Goal: Task Accomplishment & Management: Manage account settings

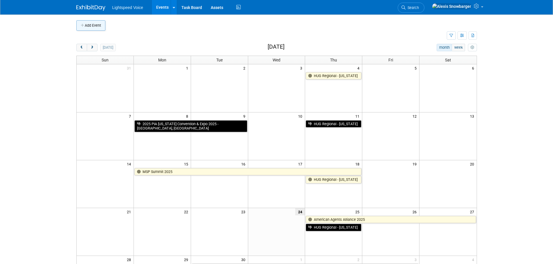
click at [94, 23] on button "Add Event" at bounding box center [90, 25] width 29 height 10
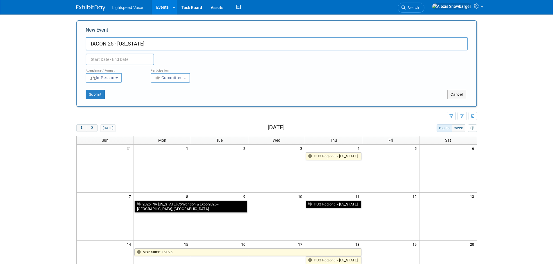
type input "IACON 25 - [US_STATE]"
click at [106, 62] on input "text" at bounding box center [120, 60] width 68 height 12
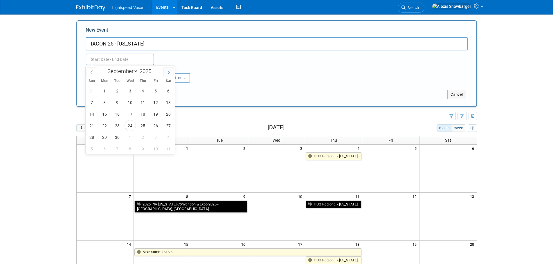
click at [167, 72] on icon at bounding box center [169, 73] width 4 height 4
select select "9"
click at [116, 103] on span "7" at bounding box center [117, 102] width 11 height 11
click at [128, 102] on span "8" at bounding box center [130, 102] width 11 height 11
type input "Oct 7, 2025 to Oct 8, 2025"
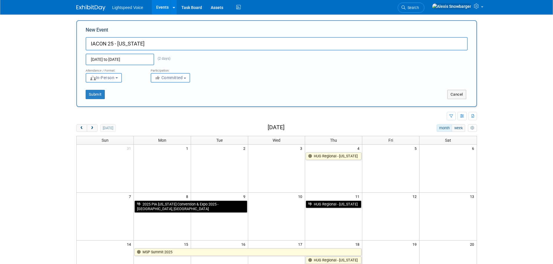
click at [168, 76] on span "Committed" at bounding box center [169, 77] width 28 height 5
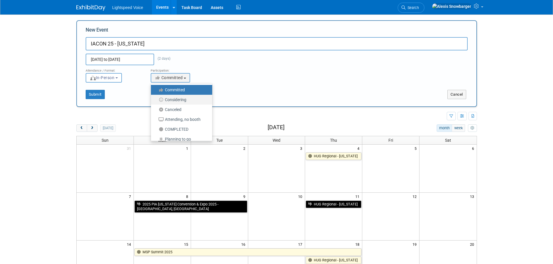
click at [177, 101] on label "Considering" at bounding box center [180, 100] width 53 height 8
click at [156, 101] on input "Considering" at bounding box center [154, 100] width 4 height 4
select select "2"
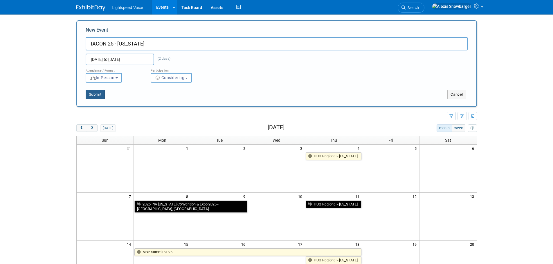
click at [100, 94] on button "Submit" at bounding box center [95, 94] width 19 height 9
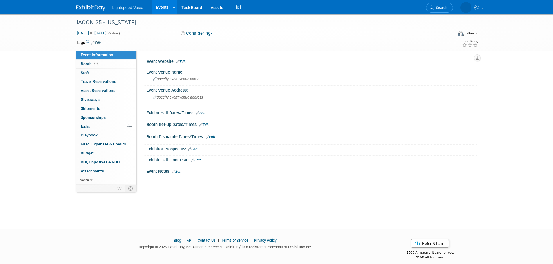
click at [202, 35] on button "Considering" at bounding box center [197, 33] width 36 height 6
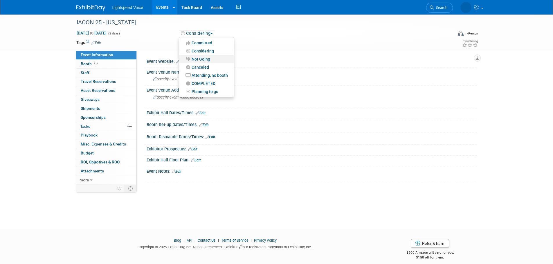
click at [204, 61] on link "Not Going" at bounding box center [206, 59] width 55 height 8
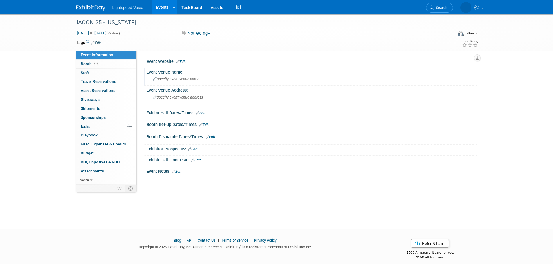
click at [174, 77] on span "Specify event venue name" at bounding box center [176, 79] width 46 height 4
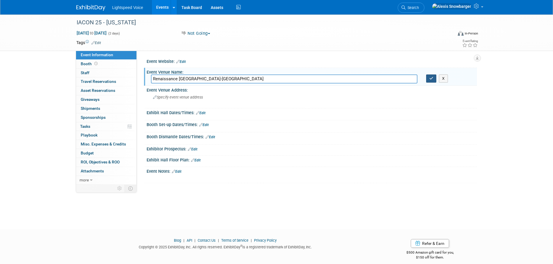
type input "Renaissance Columbus Westerville-Polaris Hotel"
click at [431, 79] on icon "button" at bounding box center [431, 79] width 4 height 4
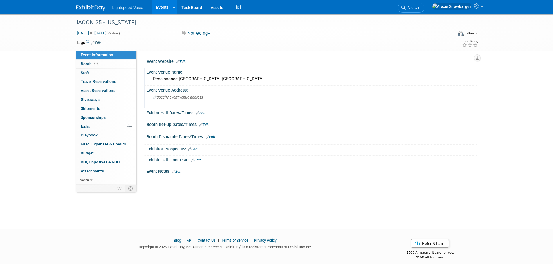
click at [179, 91] on div "Event Venue Address:" at bounding box center [312, 89] width 330 height 7
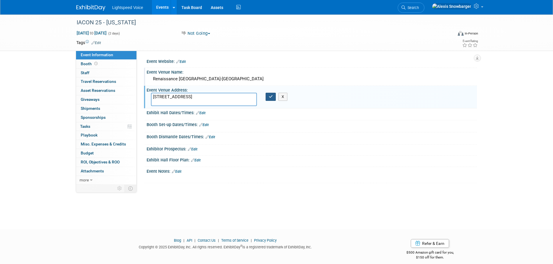
type textarea "409 Altair Pkwy Westerville, OH 43082"
click at [271, 98] on icon "button" at bounding box center [271, 97] width 4 height 4
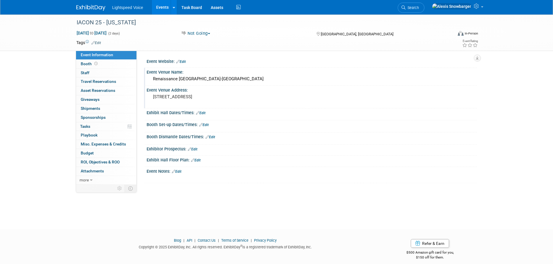
click at [182, 62] on link "Edit" at bounding box center [181, 62] width 10 height 4
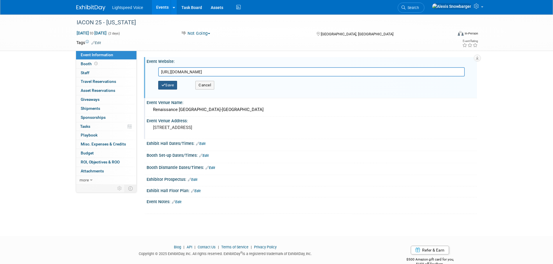
type input "https://ohioinsuranceagents.com/upcoming-events/iacon-25/"
click at [172, 84] on button "Save" at bounding box center [167, 85] width 19 height 9
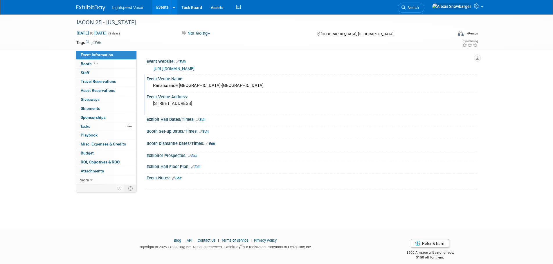
click at [158, 5] on link "Events" at bounding box center [162, 7] width 21 height 15
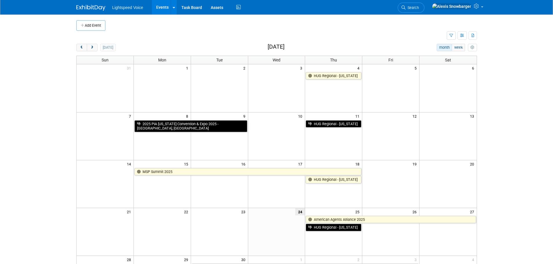
click at [98, 49] on div "[DATE]" at bounding box center [95, 48] width 39 height 8
click at [95, 48] on button "next" at bounding box center [92, 48] width 11 height 8
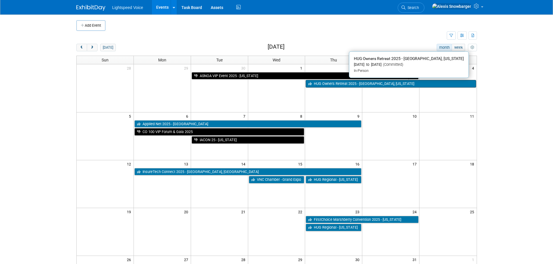
click at [332, 85] on link "HUG Owners Retreat 2025 - [GEOGRAPHIC_DATA], [US_STATE]" at bounding box center [391, 84] width 170 height 8
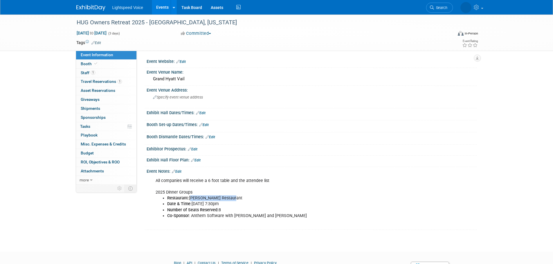
drag, startPoint x: 228, startPoint y: 197, endPoint x: 190, endPoint y: 199, distance: 38.1
click at [190, 199] on li "Restaurant: [PERSON_NAME] Restaurant" at bounding box center [288, 199] width 242 height 6
click at [217, 209] on b "Number of Seats Reserved:" at bounding box center [192, 210] width 51 height 5
click at [94, 72] on span "1" at bounding box center [93, 73] width 4 height 4
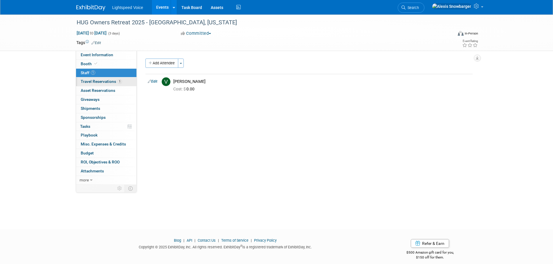
click at [95, 82] on span "Travel Reservations 1" at bounding box center [101, 81] width 41 height 5
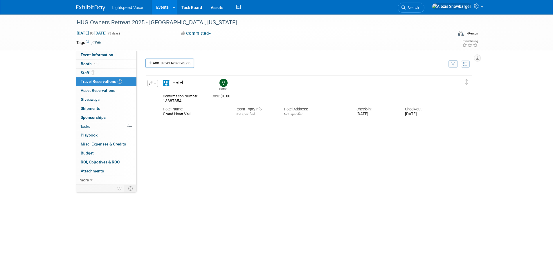
click at [163, 4] on link "Events" at bounding box center [162, 7] width 21 height 15
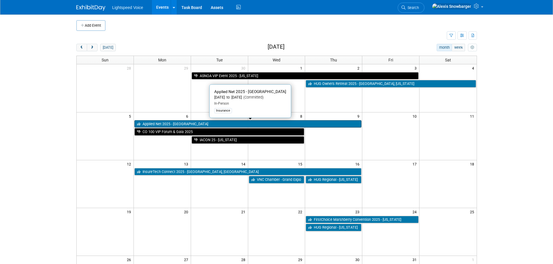
click at [160, 126] on link "Applied Net 2025 - [GEOGRAPHIC_DATA]" at bounding box center [247, 124] width 227 height 8
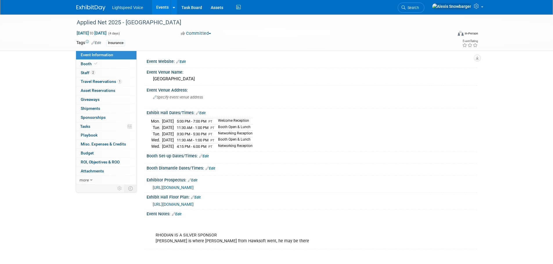
click at [194, 186] on span "[URL][DOMAIN_NAME]" at bounding box center [173, 187] width 41 height 5
click at [181, 213] on link "Edit" at bounding box center [177, 214] width 10 height 4
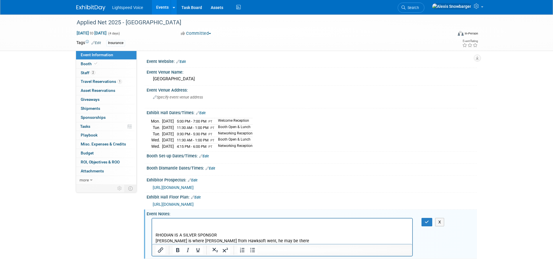
click at [156, 235] on p "RHODIAN IS A SILVER SPONSOR IVANS is where Kenny from Hawksoft went, he may be …" at bounding box center [282, 232] width 254 height 23
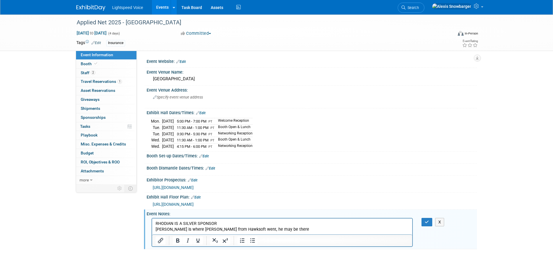
click at [280, 230] on p "﻿ RHODIAN IS A SILVER SPONSOR IVANS is where Kenny from Hawksoft went, he may b…" at bounding box center [282, 227] width 254 height 12
click at [423, 223] on button "button" at bounding box center [426, 222] width 11 height 8
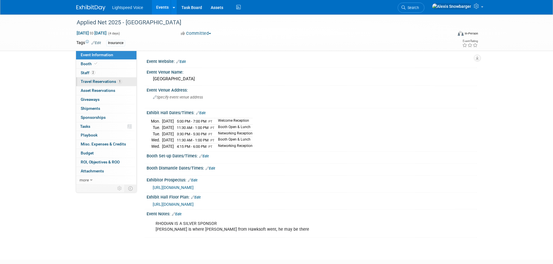
click at [106, 82] on span "Travel Reservations 1" at bounding box center [101, 81] width 41 height 5
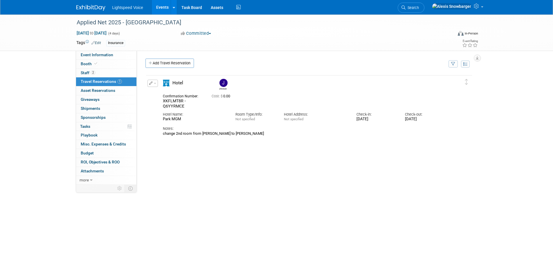
drag, startPoint x: 183, startPoint y: 134, endPoint x: 253, endPoint y: 134, distance: 70.0
click at [253, 134] on div "change 2nd room from Alexis to Marc Magliano" at bounding box center [304, 133] width 282 height 5
click at [195, 134] on div "change 2nd room from Alexis to Marc Magliano" at bounding box center [304, 133] width 282 height 5
drag, startPoint x: 163, startPoint y: 134, endPoint x: 260, endPoint y: 134, distance: 97.2
click at [260, 134] on div "change 2nd room from Alexis to Marc Magliano" at bounding box center [304, 133] width 282 height 5
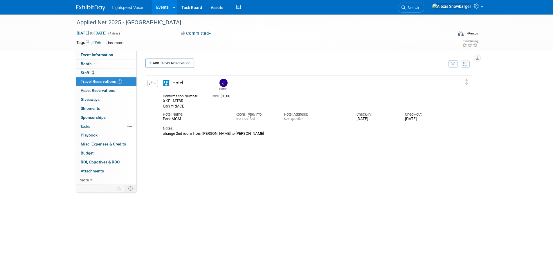
click at [219, 134] on div "change 2nd room from Alexis to Marc Magliano" at bounding box center [304, 133] width 282 height 5
click at [86, 59] on link "Event Information" at bounding box center [106, 55] width 60 height 9
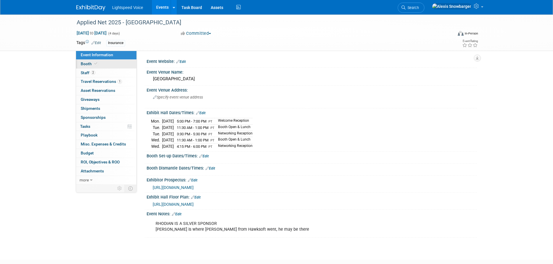
click at [86, 64] on span "Booth" at bounding box center [90, 64] width 18 height 5
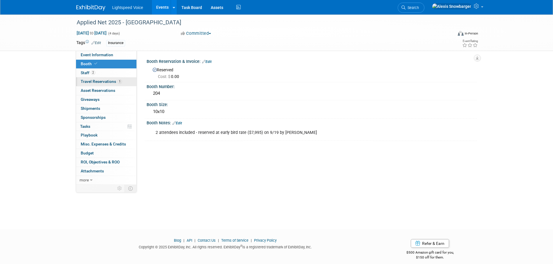
click at [91, 82] on span "Travel Reservations 1" at bounding box center [101, 81] width 41 height 5
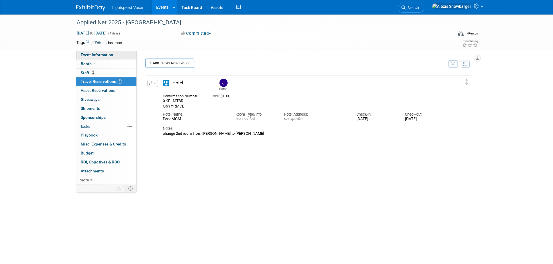
click at [109, 54] on span "Event Information" at bounding box center [97, 55] width 33 height 5
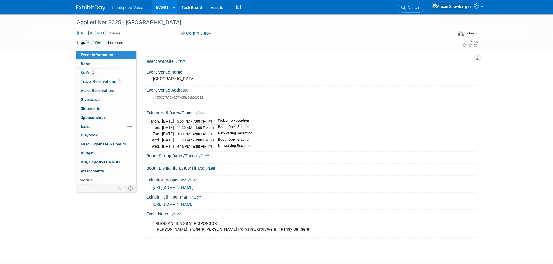
click at [179, 212] on link "Edit" at bounding box center [177, 214] width 10 height 4
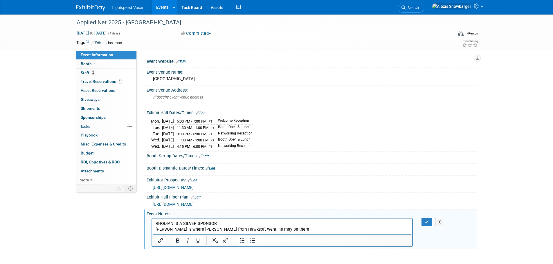
click at [278, 231] on p "RHODIAN IS A SILVER SPONSOR IVANS is where Kenny from Hawksoft went, he may be …" at bounding box center [282, 227] width 254 height 12
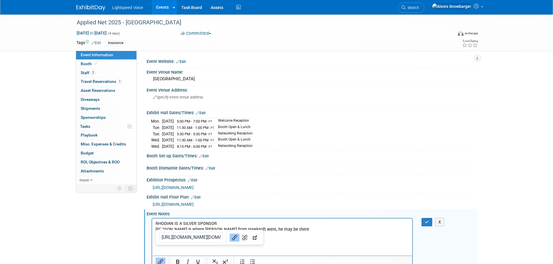
scroll to position [3, 0]
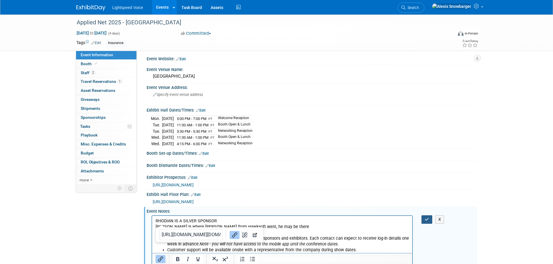
click at [425, 216] on button "button" at bounding box center [426, 220] width 11 height 8
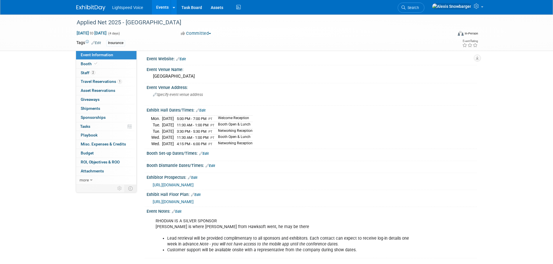
click at [206, 154] on link "Edit" at bounding box center [204, 154] width 10 height 4
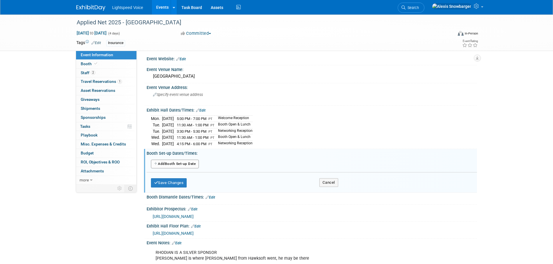
click at [174, 164] on button "Add Another Booth Set-up Date" at bounding box center [175, 164] width 48 height 9
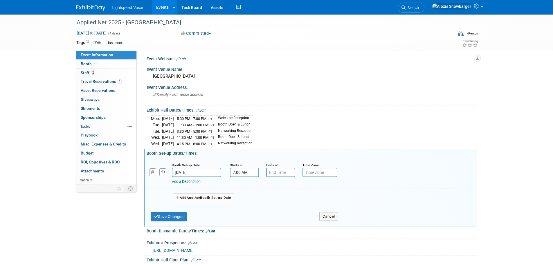
click at [239, 172] on input "7:00 AM" at bounding box center [244, 172] width 29 height 9
click at [242, 187] on span at bounding box center [243, 187] width 10 height 10
type input "8:00 AM"
click at [280, 174] on input "7:00 PM" at bounding box center [280, 172] width 29 height 9
click at [279, 203] on span "07" at bounding box center [279, 199] width 11 height 10
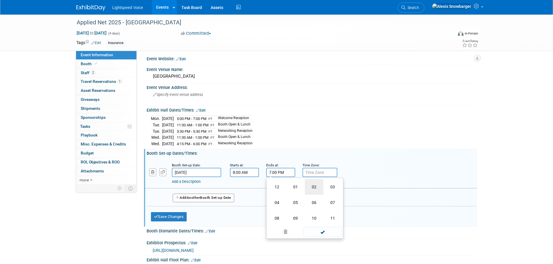
click at [314, 187] on td "02" at bounding box center [314, 187] width 19 height 16
type input "2:00 PM"
click at [317, 170] on input "text" at bounding box center [319, 172] width 35 height 9
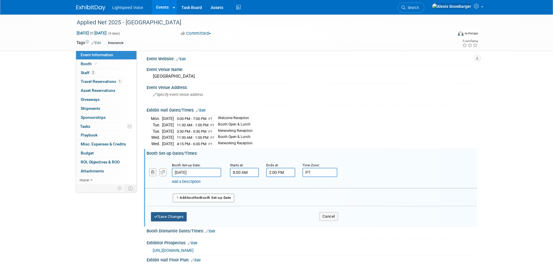
type input "PT"
click at [170, 214] on button "Save Changes" at bounding box center [169, 216] width 36 height 9
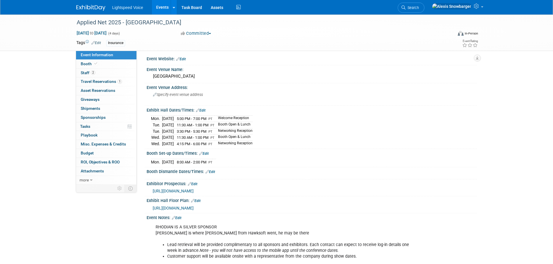
click at [335, 106] on div "Exhibit Hall Dates/Times: Edit" at bounding box center [312, 110] width 330 height 8
click at [213, 171] on link "Edit" at bounding box center [210, 172] width 10 height 4
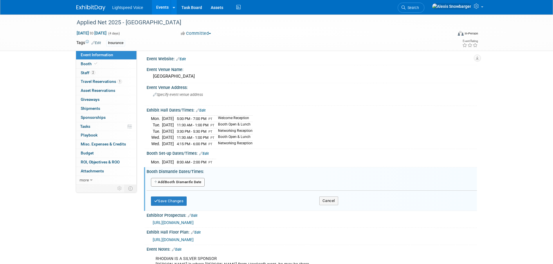
click at [189, 183] on button "Add Another Booth Dismantle Date" at bounding box center [178, 182] width 54 height 9
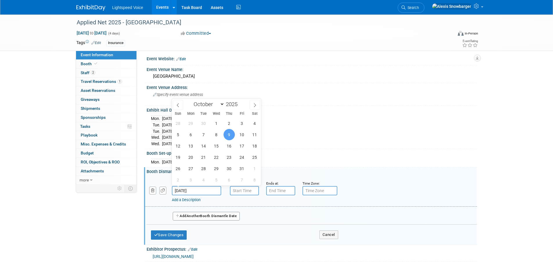
click at [184, 190] on input "Oct 9, 2025" at bounding box center [196, 190] width 49 height 9
click at [219, 135] on span "8" at bounding box center [216, 134] width 11 height 11
type input "Oct 8, 2025"
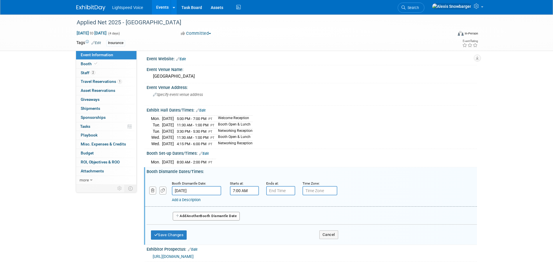
click at [239, 193] on input "7:00 AM" at bounding box center [244, 190] width 29 height 9
click at [242, 226] on span at bounding box center [243, 231] width 10 height 10
click at [270, 215] on span "00" at bounding box center [270, 217] width 11 height 10
click at [277, 217] on td "30" at bounding box center [277, 221] width 19 height 16
click at [294, 216] on button "AM" at bounding box center [294, 218] width 10 height 10
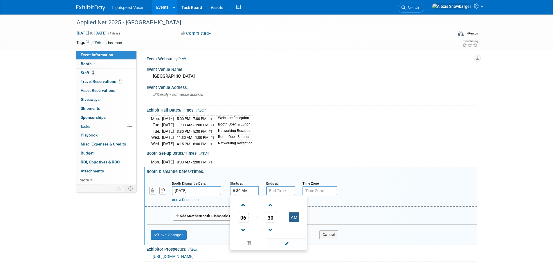
type input "6:30 PM"
click at [282, 192] on input "7:00 PM" at bounding box center [280, 190] width 29 height 9
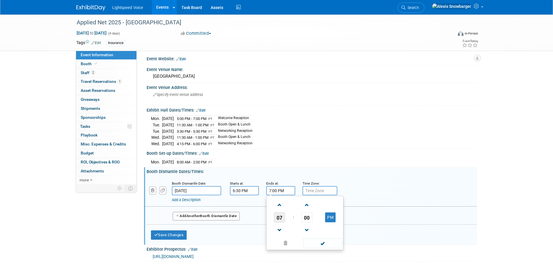
click at [283, 217] on span "07" at bounding box center [279, 217] width 11 height 10
click at [315, 233] on td "10" at bounding box center [314, 237] width 19 height 16
type input "10:00 PM"
click at [320, 194] on input "text" at bounding box center [319, 190] width 35 height 9
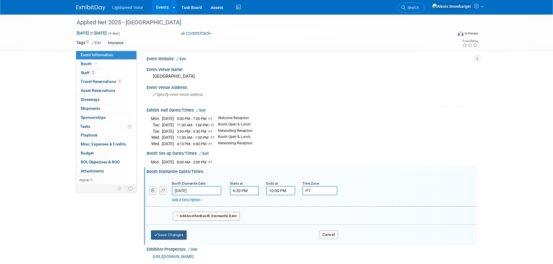
type input "PT"
click at [174, 235] on button "Save Changes" at bounding box center [169, 235] width 36 height 9
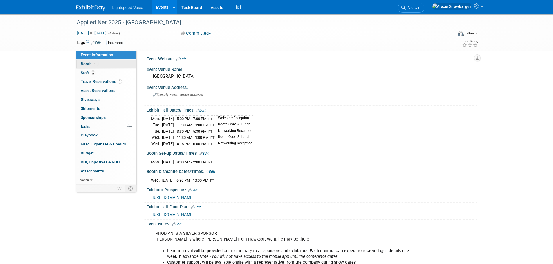
click at [107, 65] on link "Booth" at bounding box center [106, 64] width 60 height 9
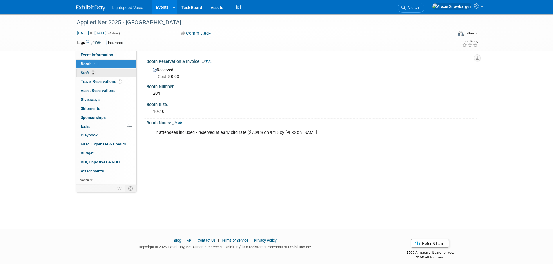
click at [108, 71] on link "2 Staff 2" at bounding box center [106, 73] width 60 height 9
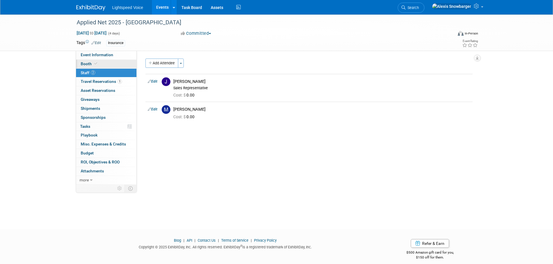
click at [111, 63] on link "Booth" at bounding box center [106, 64] width 60 height 9
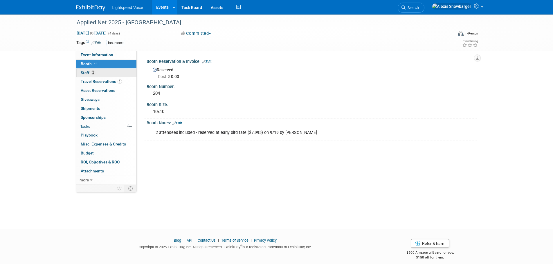
click at [105, 74] on link "2 Staff 2" at bounding box center [106, 73] width 60 height 9
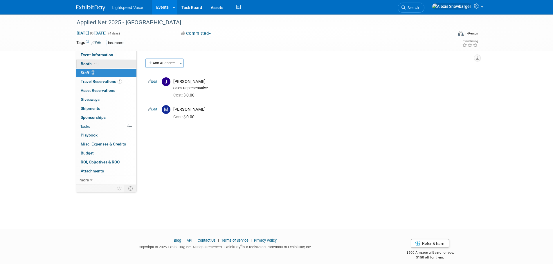
click at [109, 66] on link "Booth" at bounding box center [106, 64] width 60 height 9
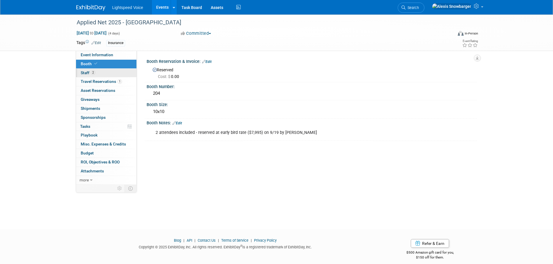
click at [102, 74] on link "2 Staff 2" at bounding box center [106, 73] width 60 height 9
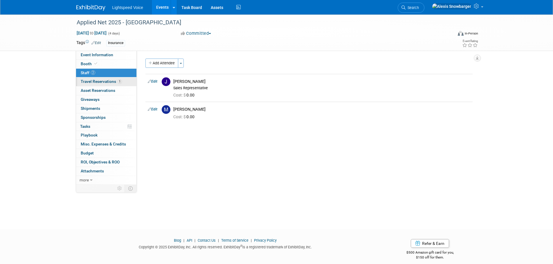
click at [102, 81] on span "Travel Reservations 1" at bounding box center [101, 81] width 41 height 5
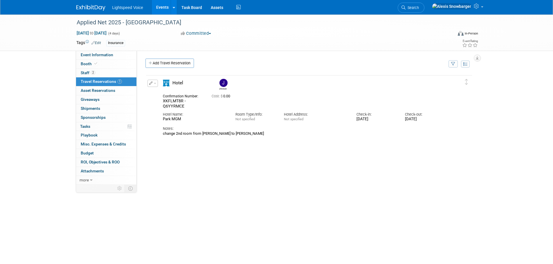
click at [190, 154] on div "Delete Reservation Joel XKFLMT8R - Q6YYRMCE Cost: $" at bounding box center [308, 162] width 327 height 174
drag, startPoint x: 185, startPoint y: 105, endPoint x: 155, endPoint y: 106, distance: 29.6
click at [155, 106] on div "Edit Reservation Joel 0.00" at bounding box center [304, 108] width 317 height 56
copy span "Q6YYRMCE"
click at [186, 106] on div "XKFLMT8R - Q6YYRMCE" at bounding box center [183, 104] width 40 height 10
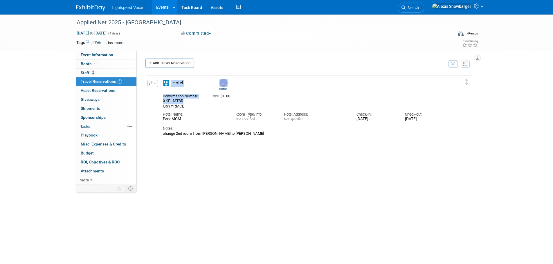
drag, startPoint x: 182, startPoint y: 101, endPoint x: 137, endPoint y: 102, distance: 45.3
click at [138, 102] on div "Event Website: Edit Event Venue Name: Aria Resort & Casino Edit PT PT" at bounding box center [307, 118] width 340 height 134
click at [168, 101] on span "XKFLMT8R - Q6YYRMCE" at bounding box center [174, 104] width 23 height 10
drag, startPoint x: 183, startPoint y: 101, endPoint x: 154, endPoint y: 101, distance: 28.4
click at [154, 101] on div "Edit Reservation Joel 0.00" at bounding box center [304, 108] width 317 height 56
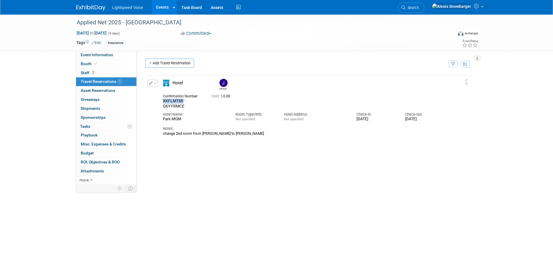
copy span "XKFLMT8R"
click at [239, 159] on div "Delete Reservation Joel XKFLMT8R - Q6YYRMCE Cost: $" at bounding box center [308, 162] width 327 height 174
click at [160, 6] on link "Events" at bounding box center [162, 7] width 21 height 15
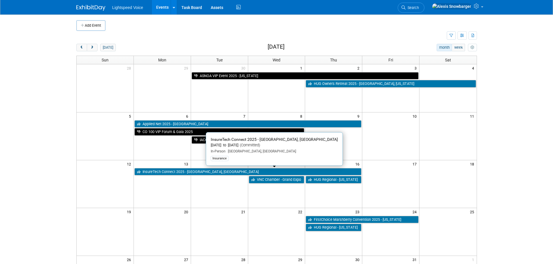
click at [154, 172] on link "InsureTech Connect 2025 - [GEOGRAPHIC_DATA], [GEOGRAPHIC_DATA]" at bounding box center [247, 172] width 227 height 8
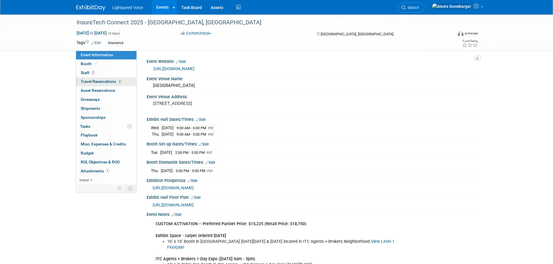
click at [108, 82] on span "Travel Reservations 2" at bounding box center [101, 81] width 41 height 5
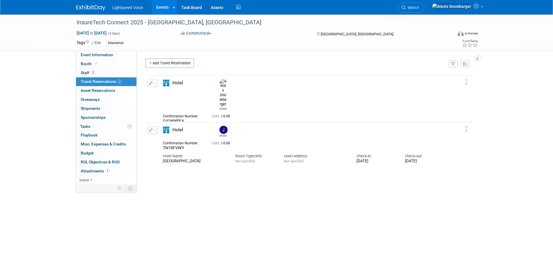
click at [163, 12] on link "Events" at bounding box center [162, 7] width 21 height 15
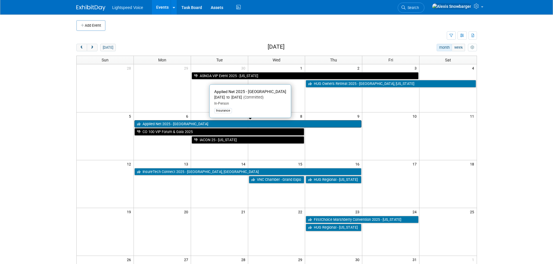
click at [154, 123] on link "Applied Net 2025 - [GEOGRAPHIC_DATA]" at bounding box center [247, 124] width 227 height 8
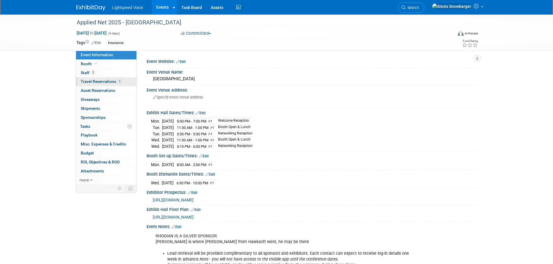
click at [105, 78] on link "1 Travel Reservations 1" at bounding box center [106, 81] width 60 height 9
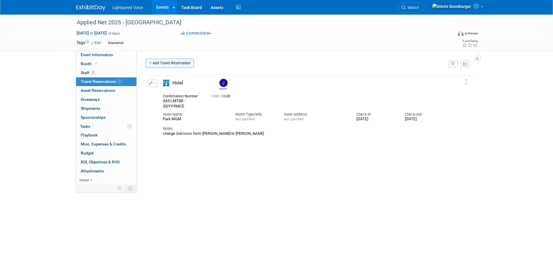
click at [158, 64] on link "Add Travel Reservation" at bounding box center [169, 63] width 48 height 9
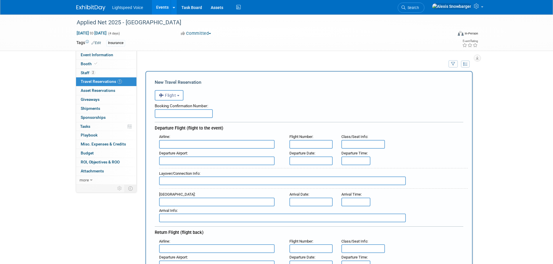
click at [171, 118] on input "text" at bounding box center [184, 113] width 58 height 9
click at [171, 91] on button "Flight" at bounding box center [169, 95] width 29 height 10
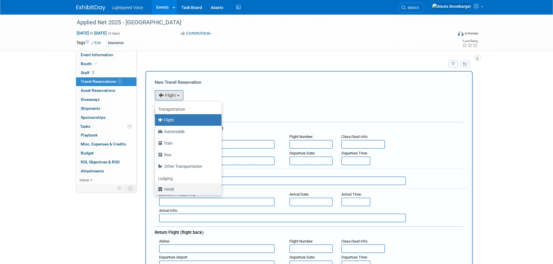
click at [173, 189] on label "Hotel" at bounding box center [187, 189] width 58 height 9
click at [156, 189] on input "Hotel" at bounding box center [154, 189] width 4 height 4
select select "6"
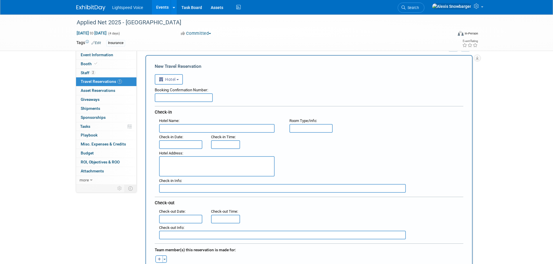
scroll to position [29, 0]
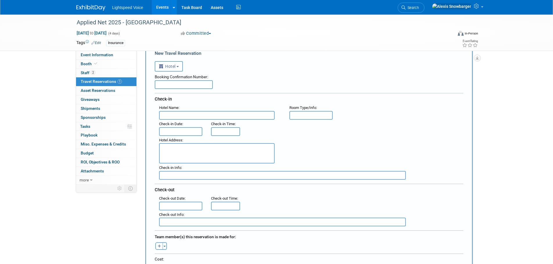
click at [181, 89] on input "text" at bounding box center [184, 84] width 58 height 9
paste input "Q6YYRMCE"
type input "Q6YYRMCE"
click at [178, 117] on input "text" at bounding box center [217, 115] width 116 height 9
type input "Park MGM"
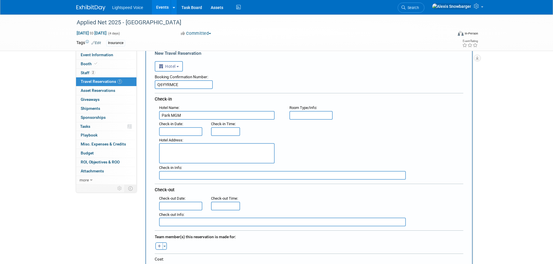
click at [168, 131] on input "text" at bounding box center [181, 131] width 44 height 9
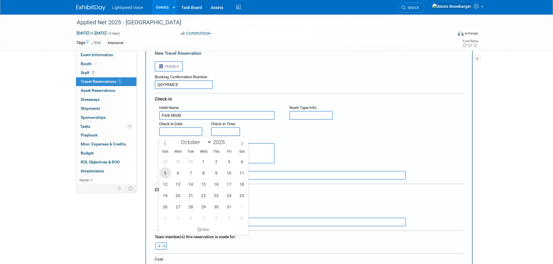
click at [161, 172] on span "5" at bounding box center [165, 172] width 11 height 11
type input "Oct 5, 2025"
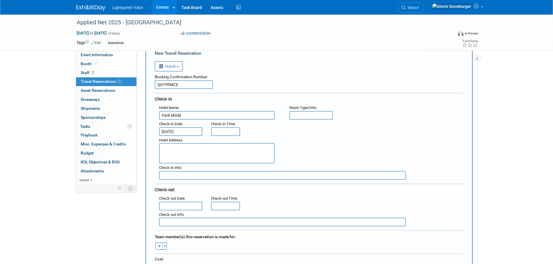
click at [179, 207] on input "text" at bounding box center [181, 206] width 44 height 9
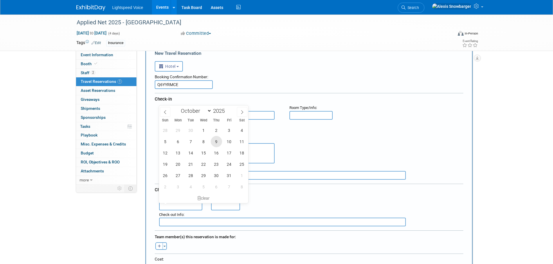
click at [214, 141] on span "9" at bounding box center [216, 141] width 11 height 11
type input "Oct 9, 2025"
click at [307, 76] on div "Booking Confirmation Number:" at bounding box center [309, 76] width 309 height 9
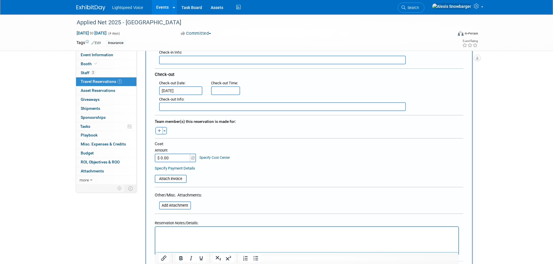
scroll to position [145, 0]
click at [160, 132] on icon "button" at bounding box center [159, 131] width 3 height 4
select select
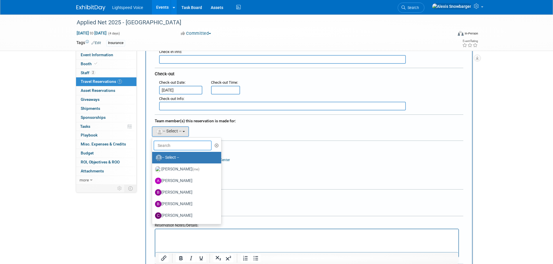
click at [175, 149] on input "text" at bounding box center [183, 146] width 58 height 10
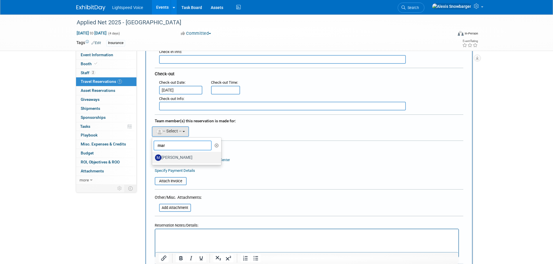
type input "mar"
click at [176, 160] on label "[PERSON_NAME]" at bounding box center [185, 157] width 61 height 9
click at [153, 159] on input "[PERSON_NAME]" at bounding box center [151, 157] width 4 height 4
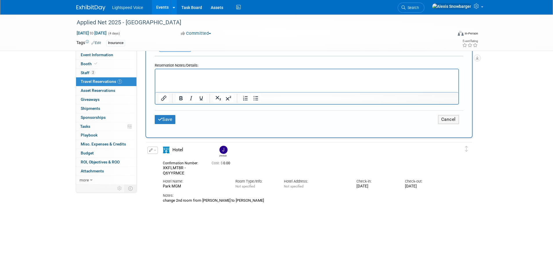
scroll to position [319, 0]
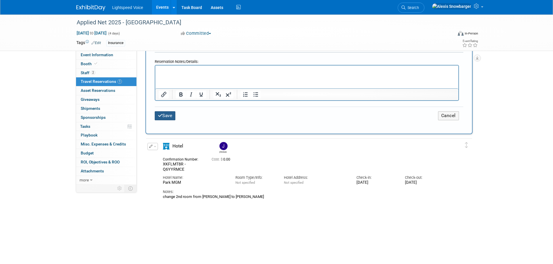
click at [166, 115] on button "Save" at bounding box center [165, 115] width 21 height 9
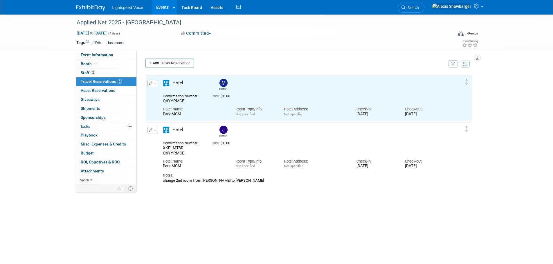
scroll to position [0, 0]
click at [152, 132] on icon "button" at bounding box center [151, 130] width 4 height 3
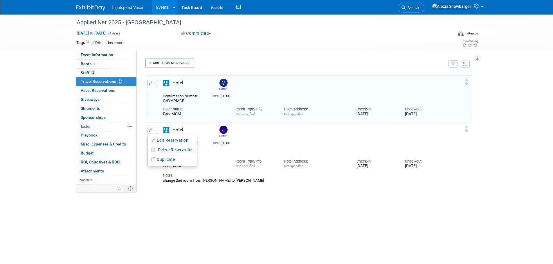
click at [162, 143] on button "Edit Reservation" at bounding box center [172, 140] width 49 height 8
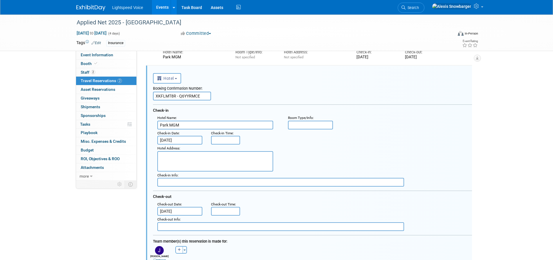
drag, startPoint x: 203, startPoint y: 95, endPoint x: 176, endPoint y: 97, distance: 26.2
click at [176, 97] on input "XKFLMT8R - Q6YYRMCE" at bounding box center [182, 96] width 58 height 9
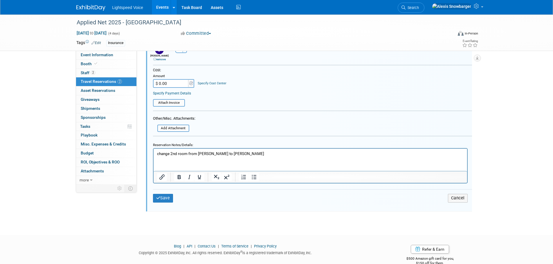
scroll to position [260, 0]
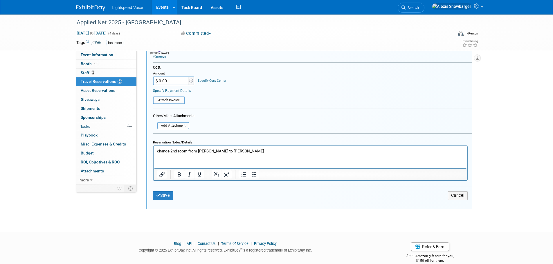
type input "XKFLMT8R"
click at [181, 147] on div at bounding box center [310, 163] width 315 height 35
click at [181, 146] on html "change 2nd room from Alexis to Marc Magliano" at bounding box center [309, 150] width 313 height 8
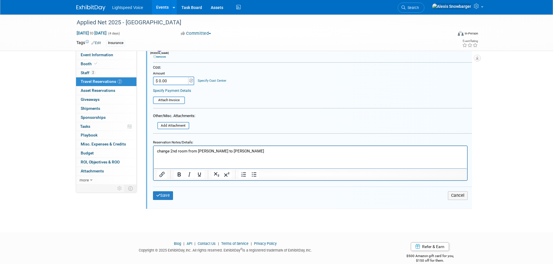
click at [181, 146] on html "change 2nd room from Alexis to Marc Magliano" at bounding box center [309, 150] width 313 height 8
click at [182, 151] on p "change 2nd room from Alexis to Marc Magliano" at bounding box center [310, 152] width 307 height 6
click at [163, 198] on button "Save" at bounding box center [163, 196] width 20 height 8
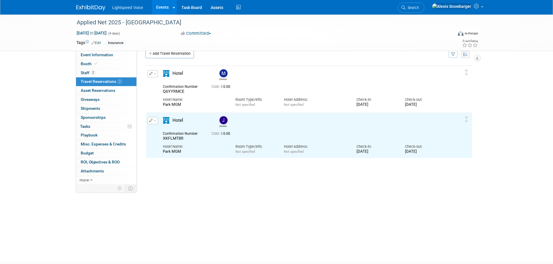
scroll to position [0, 0]
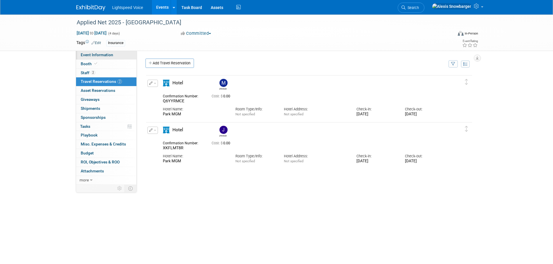
click at [105, 56] on span "Event Information" at bounding box center [97, 55] width 33 height 5
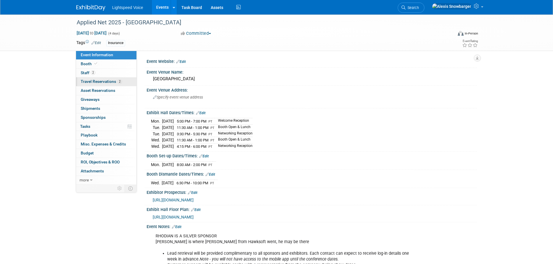
click at [114, 82] on span "Travel Reservations 2" at bounding box center [101, 81] width 41 height 5
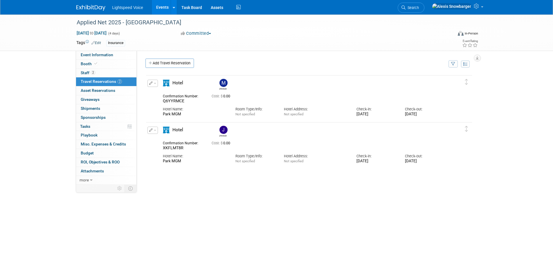
click at [222, 179] on div "Marc Q6YYRMCE" at bounding box center [308, 162] width 327 height 174
click at [93, 71] on span "2" at bounding box center [93, 73] width 4 height 4
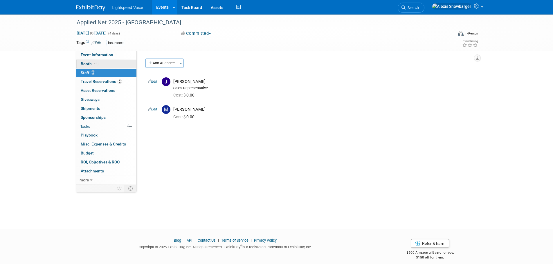
click at [93, 64] on span at bounding box center [95, 64] width 5 height 4
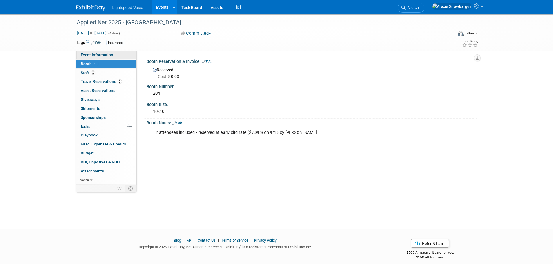
click at [99, 57] on span "Event Information" at bounding box center [97, 55] width 33 height 5
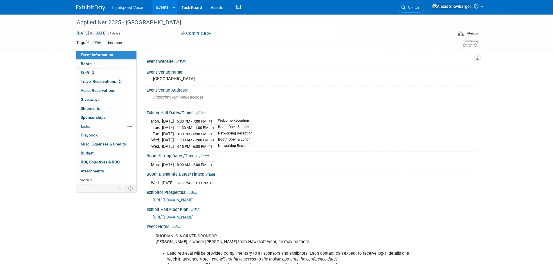
click at [192, 134] on span "3:30 PM - 5:30 PM" at bounding box center [192, 134] width 30 height 4
click at [159, 4] on link "Events" at bounding box center [162, 7] width 21 height 15
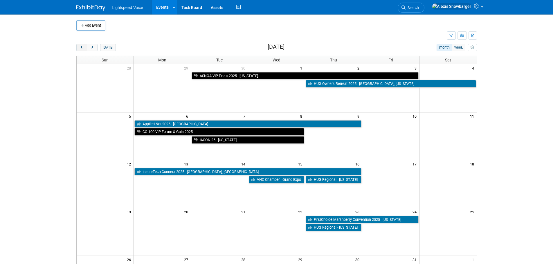
click at [85, 50] on button "prev" at bounding box center [81, 48] width 11 height 8
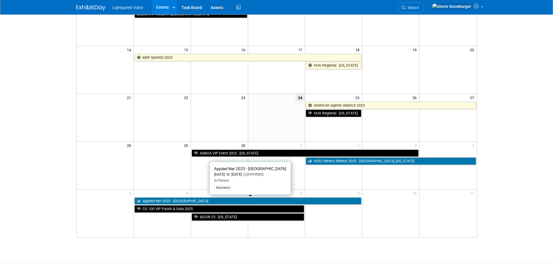
scroll to position [116, 0]
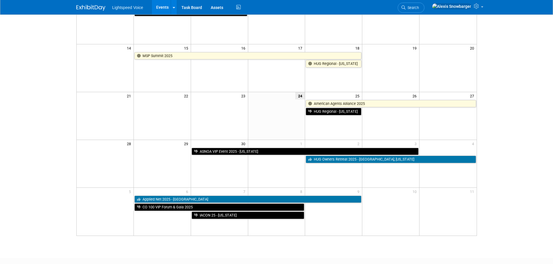
click at [41, 72] on body "Lightspeed Voice Events Add Event Bulk Upload Events Shareable Event Boards Rec…" at bounding box center [276, 16] width 553 height 264
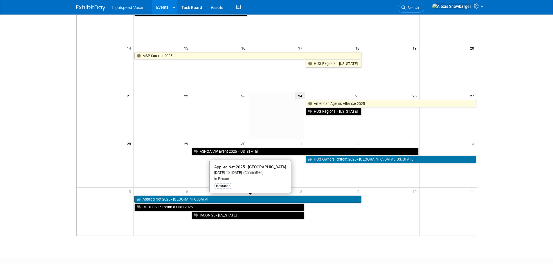
click at [168, 202] on link "Applied Net 2025 - [GEOGRAPHIC_DATA]" at bounding box center [247, 200] width 227 height 8
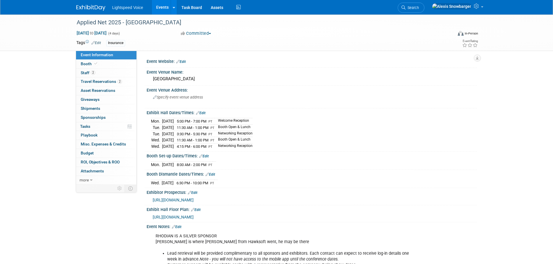
click at [156, 7] on link "Events" at bounding box center [162, 7] width 21 height 15
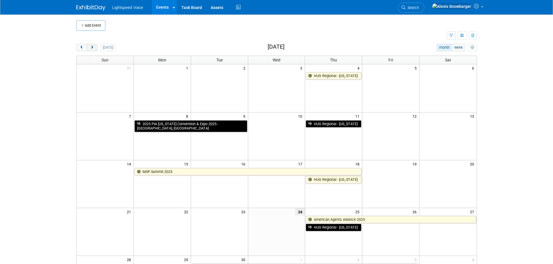
click at [90, 47] on span "next" at bounding box center [92, 48] width 4 height 4
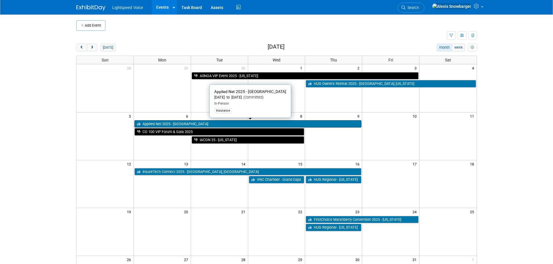
click at [170, 125] on link "Applied Net 2025 - [GEOGRAPHIC_DATA]" at bounding box center [247, 124] width 227 height 8
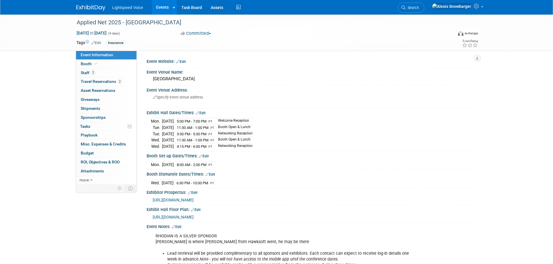
click at [161, 6] on link "Events" at bounding box center [162, 7] width 21 height 15
